Goal: Check status: Check status

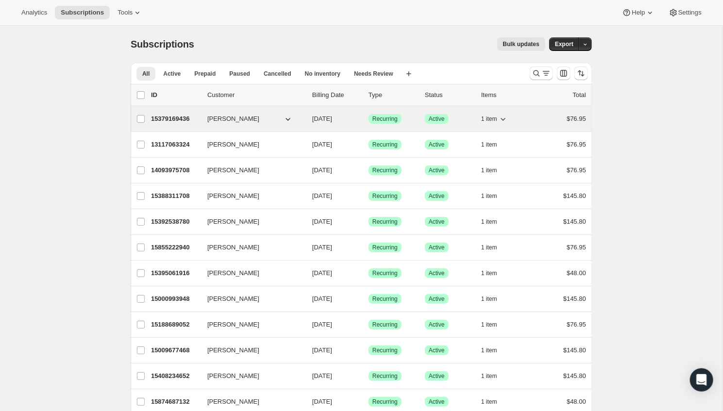
click at [172, 119] on p "15379169436" at bounding box center [175, 119] width 49 height 10
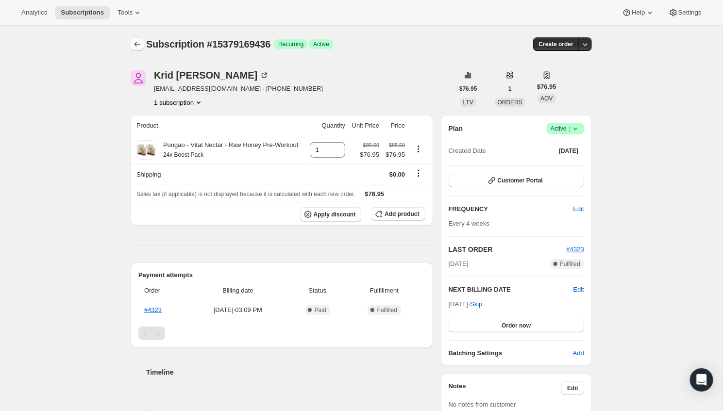
click at [141, 41] on icon "Subscriptions" at bounding box center [138, 44] width 10 height 10
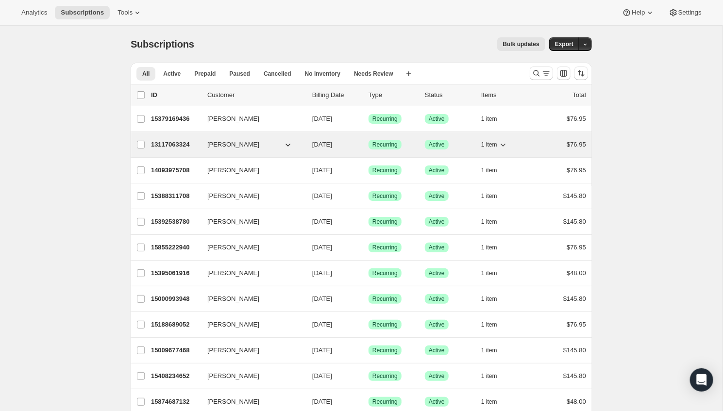
click at [183, 145] on p "13117063324" at bounding box center [175, 145] width 49 height 10
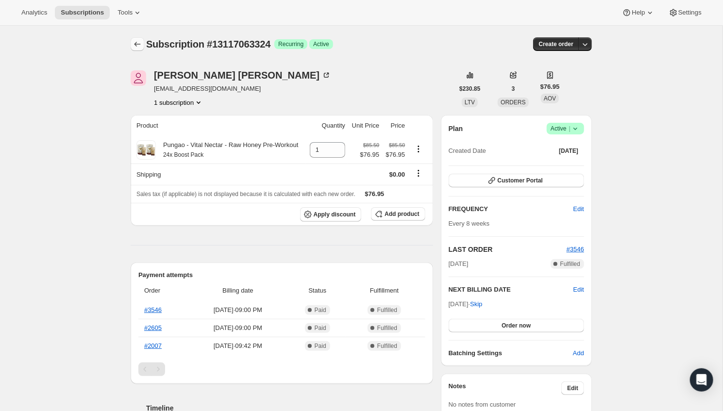
click at [132, 40] on button "Subscriptions" at bounding box center [138, 44] width 14 height 14
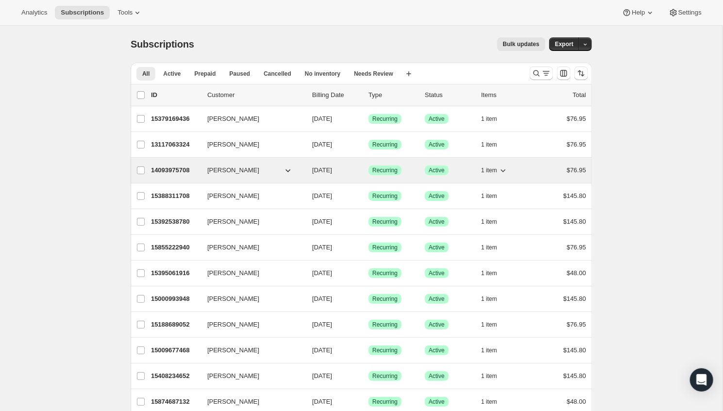
click at [167, 166] on p "14093975708" at bounding box center [175, 171] width 49 height 10
